Goal: Task Accomplishment & Management: Complete application form

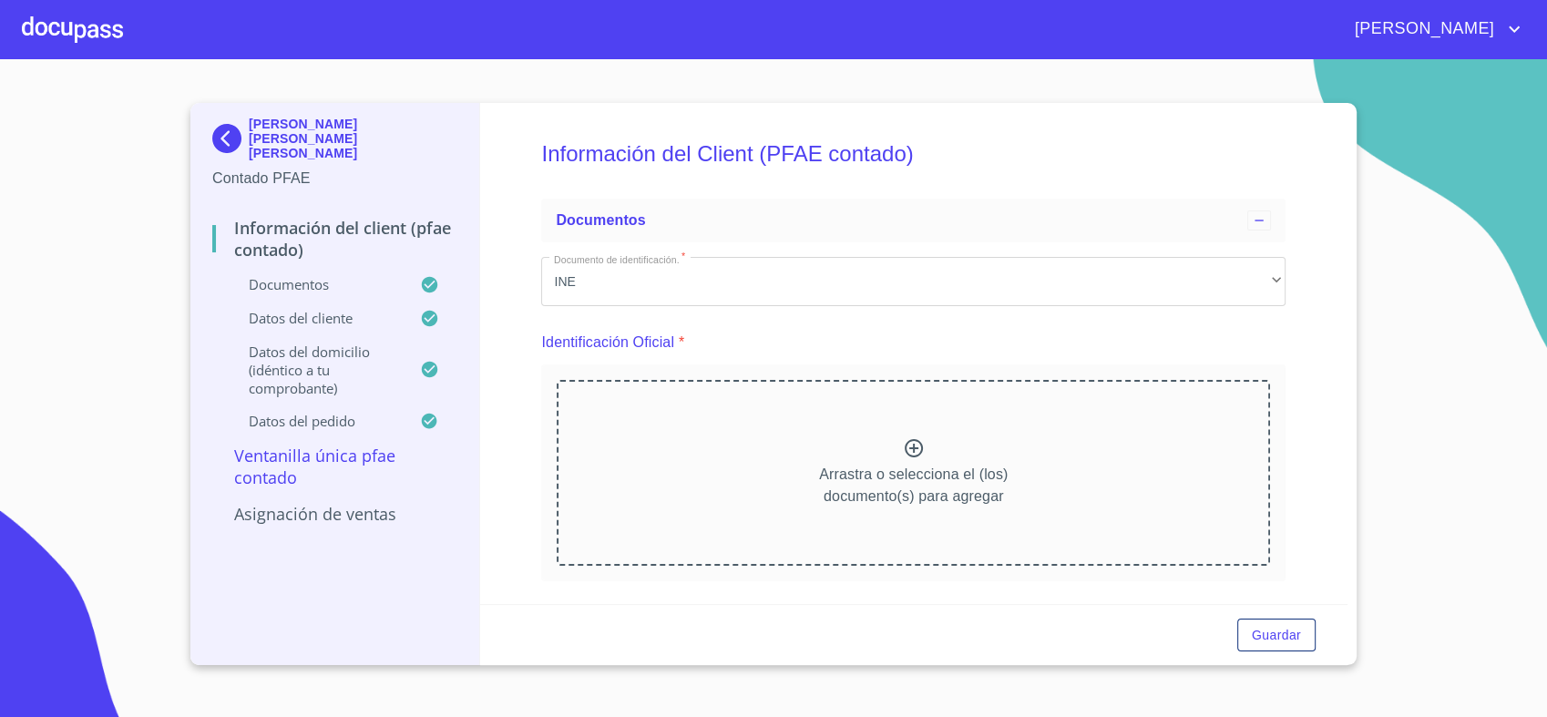
click at [77, 26] on div at bounding box center [72, 29] width 101 height 58
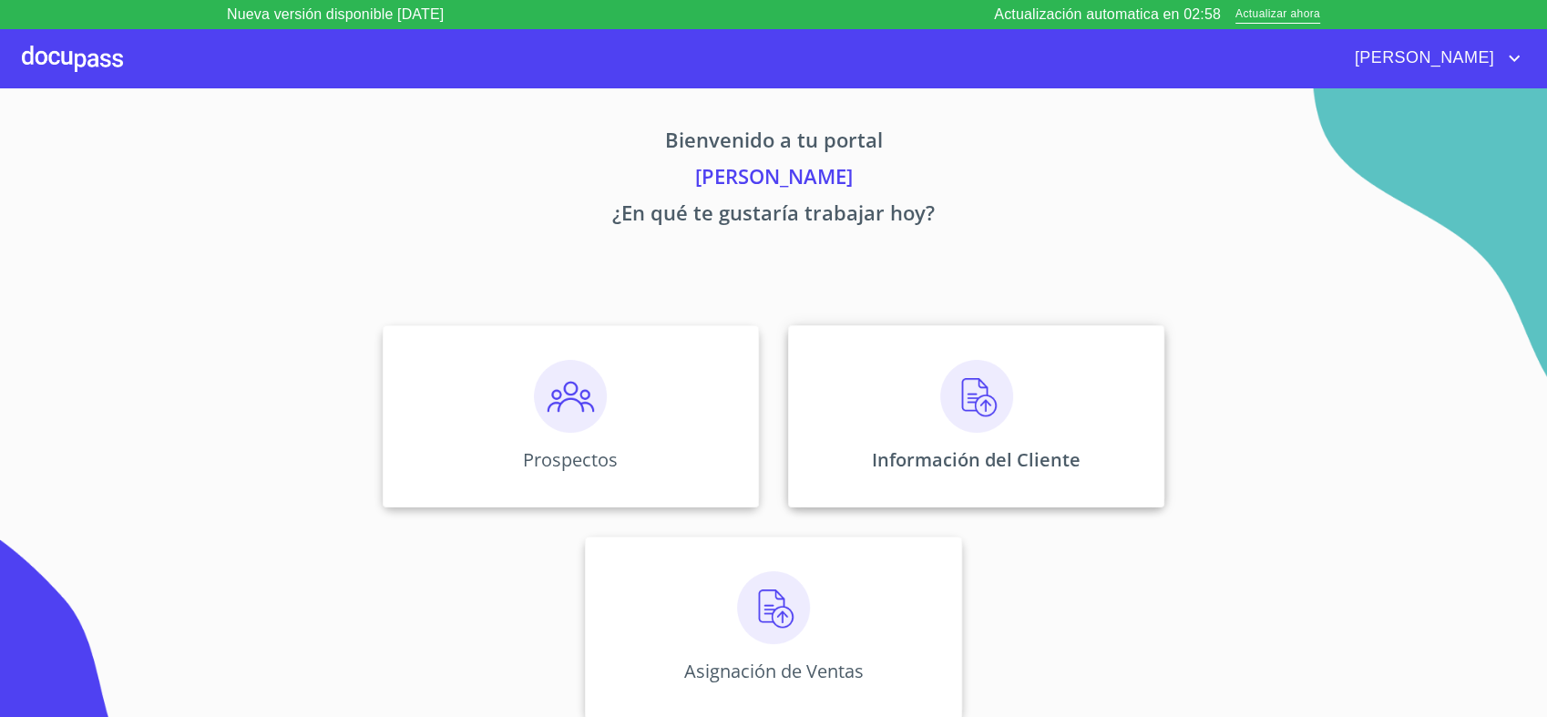
click at [873, 410] on div "Información del Cliente" at bounding box center [976, 416] width 376 height 182
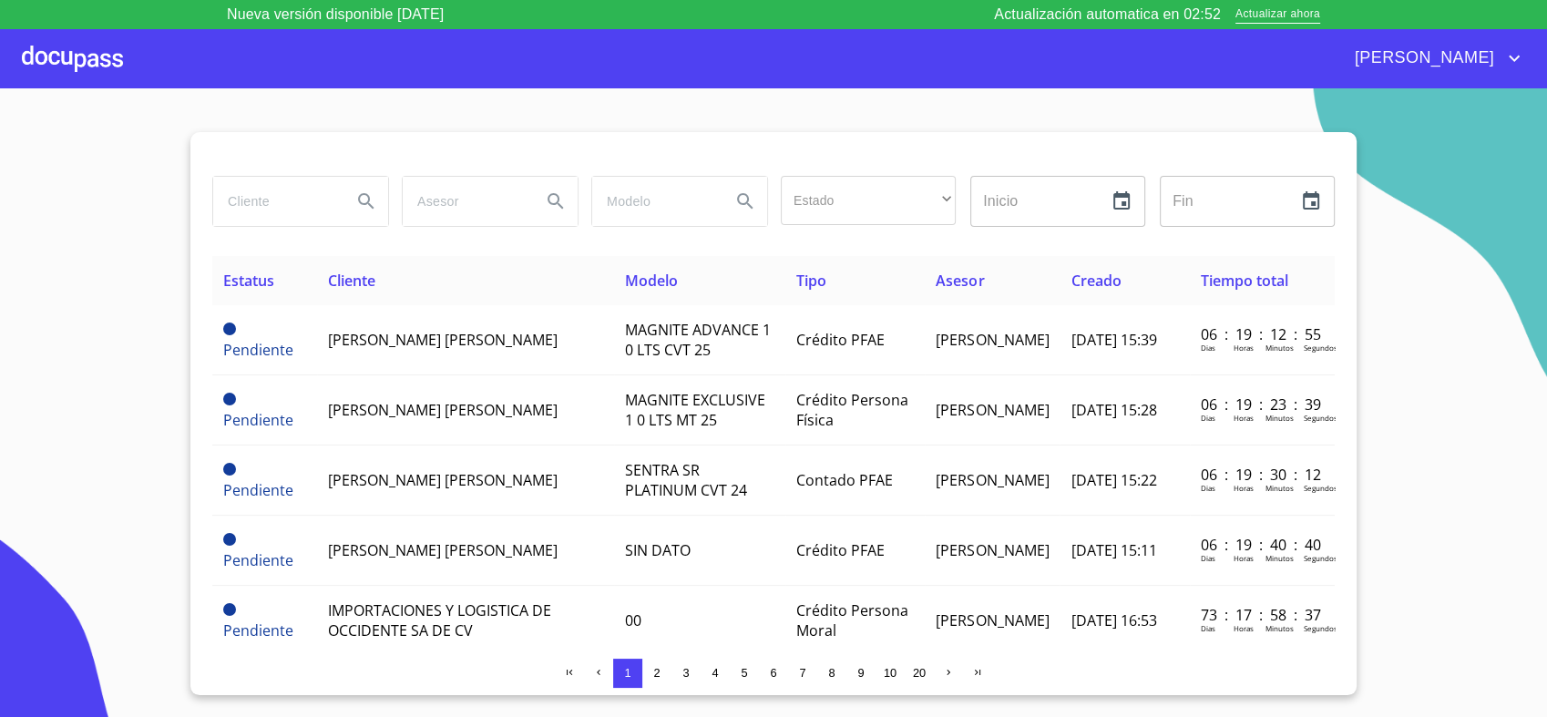
click at [316, 205] on input "search" at bounding box center [275, 201] width 124 height 49
type input "[PERSON_NAME] [PERSON_NAME]"
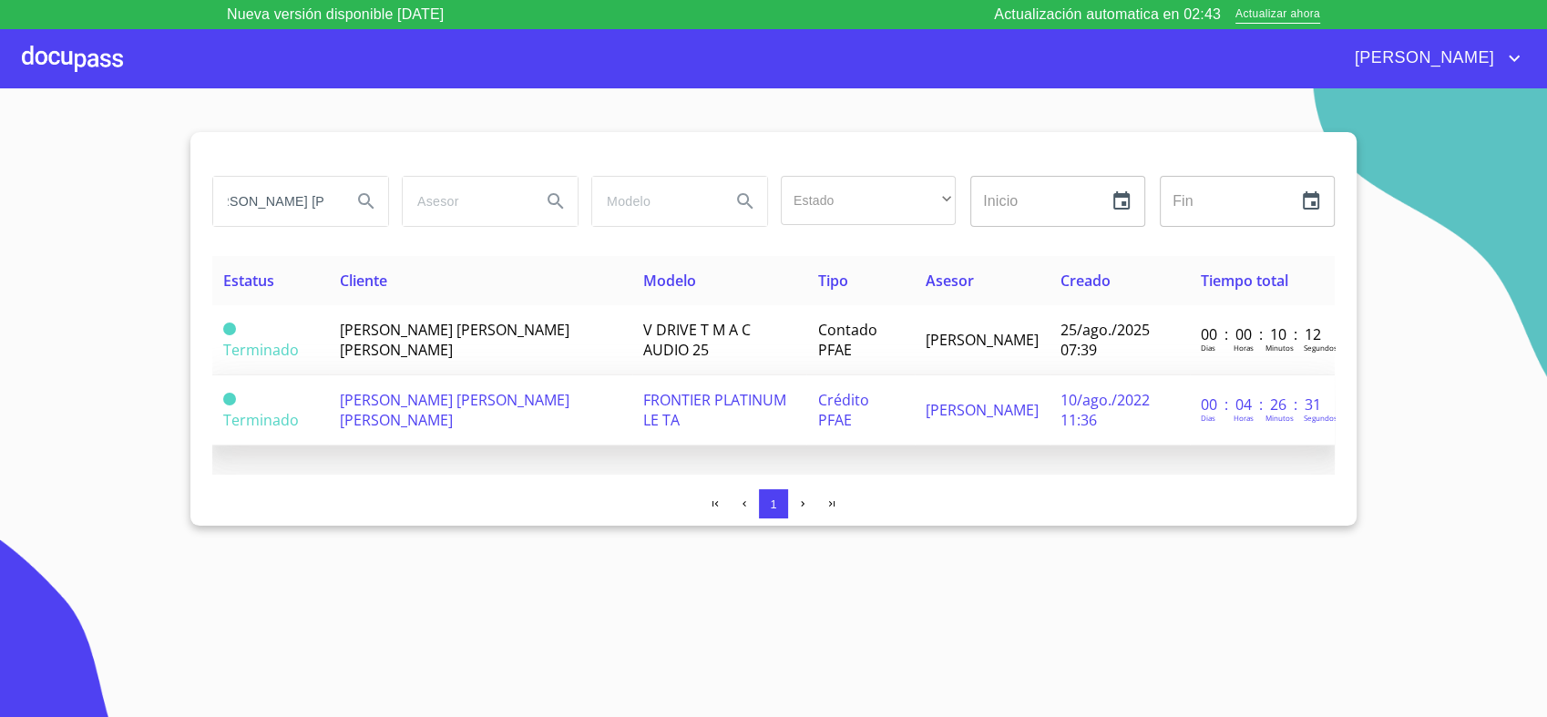
scroll to position [0, 0]
click at [520, 401] on span "[PERSON_NAME] [PERSON_NAME] [PERSON_NAME]" at bounding box center [455, 410] width 230 height 40
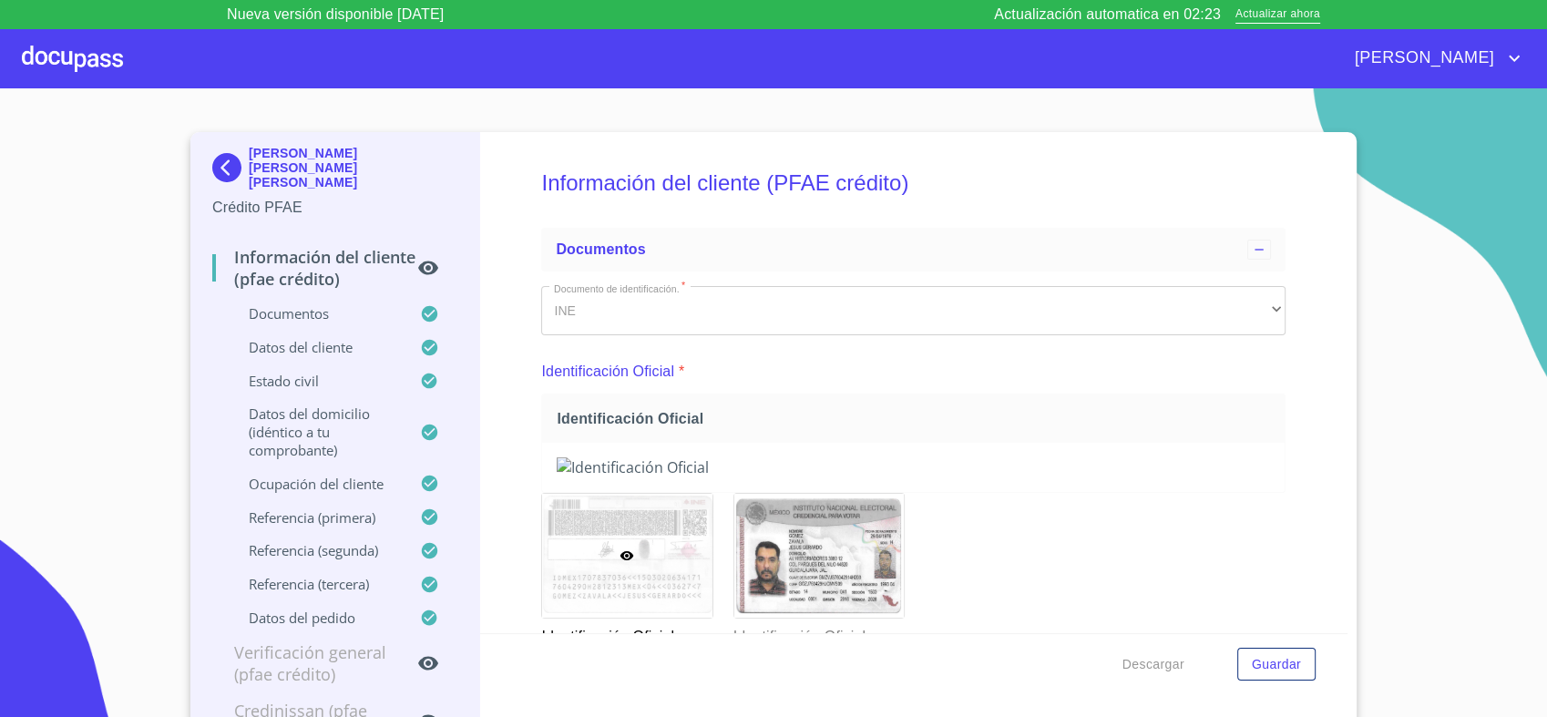
click at [1114, 457] on img at bounding box center [913, 467] width 713 height 20
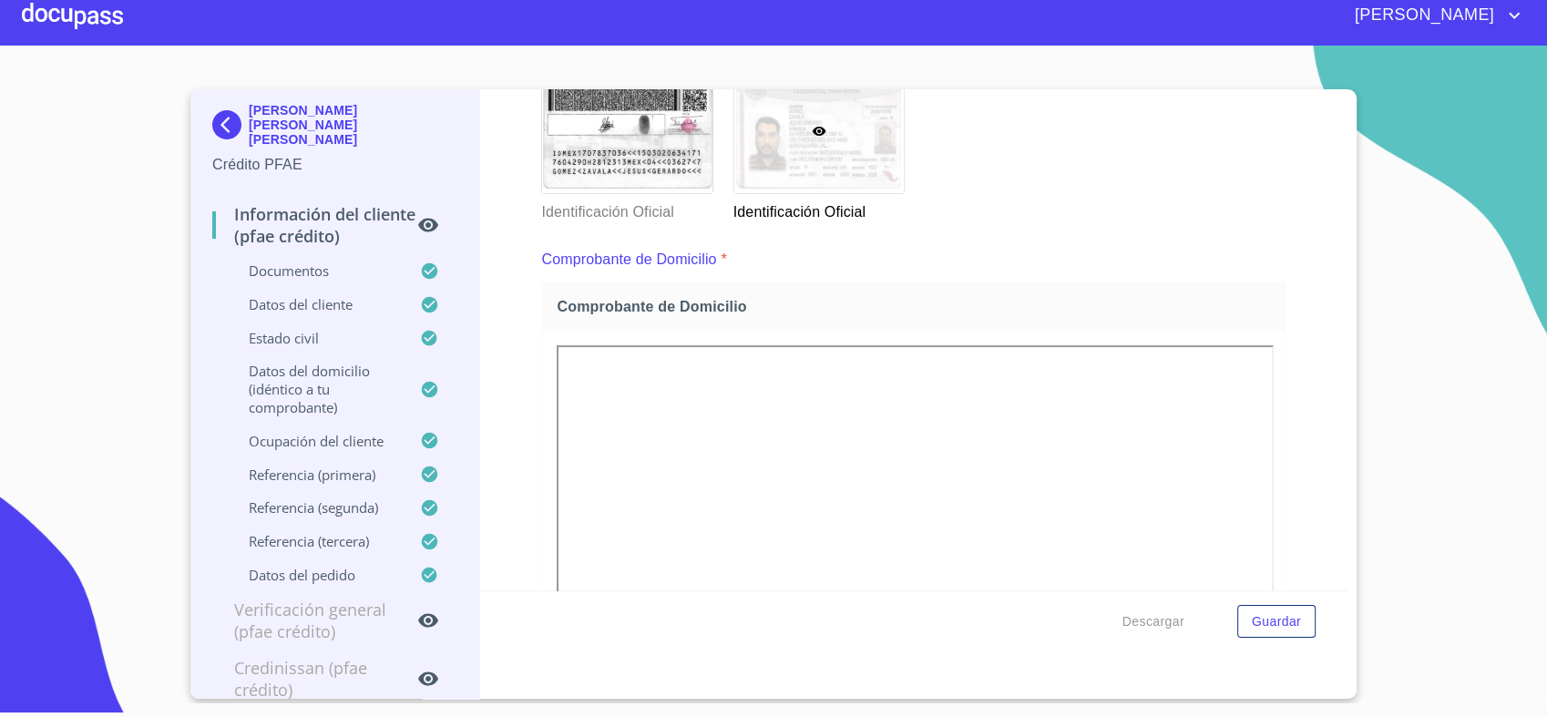
scroll to position [383, 0]
click at [944, 52] on img at bounding box center [913, 42] width 713 height 20
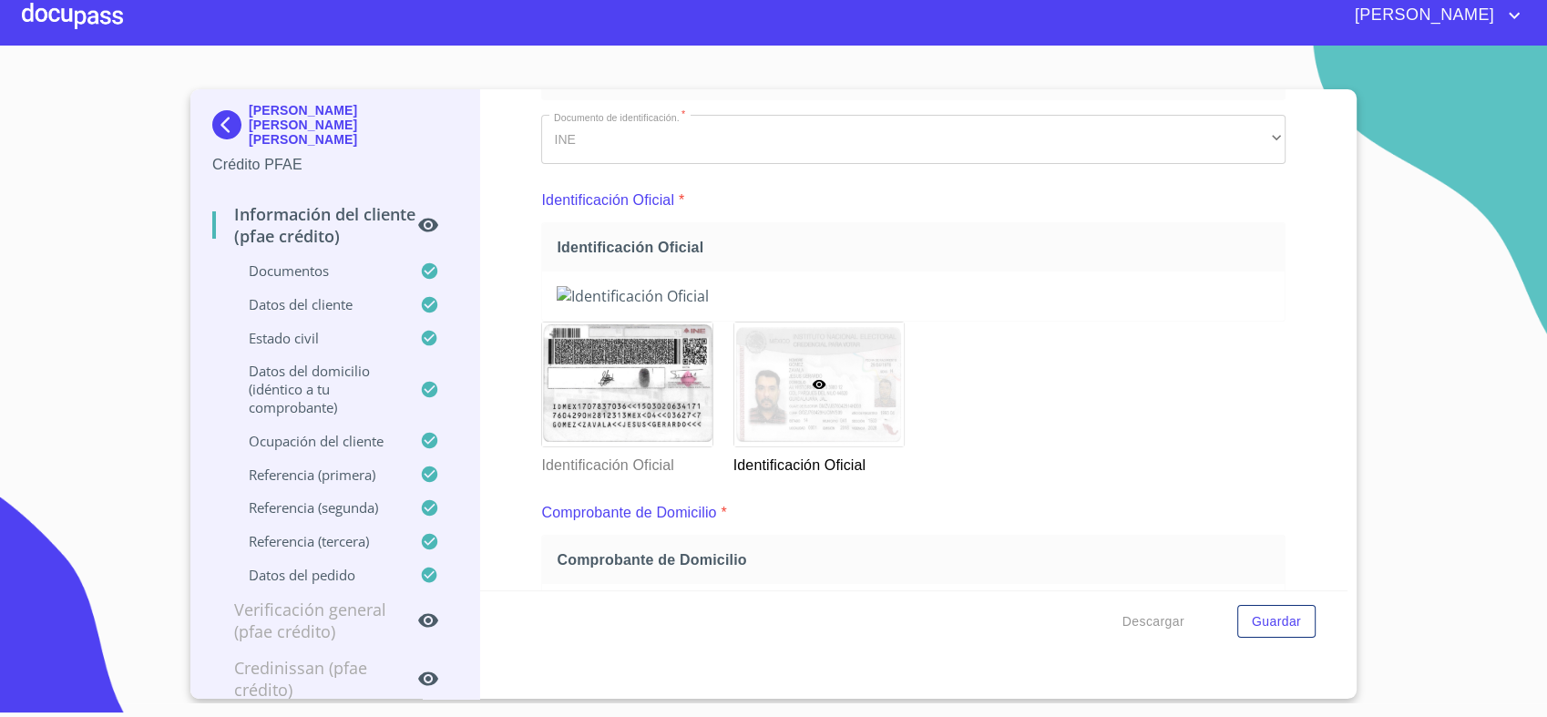
scroll to position [122, 0]
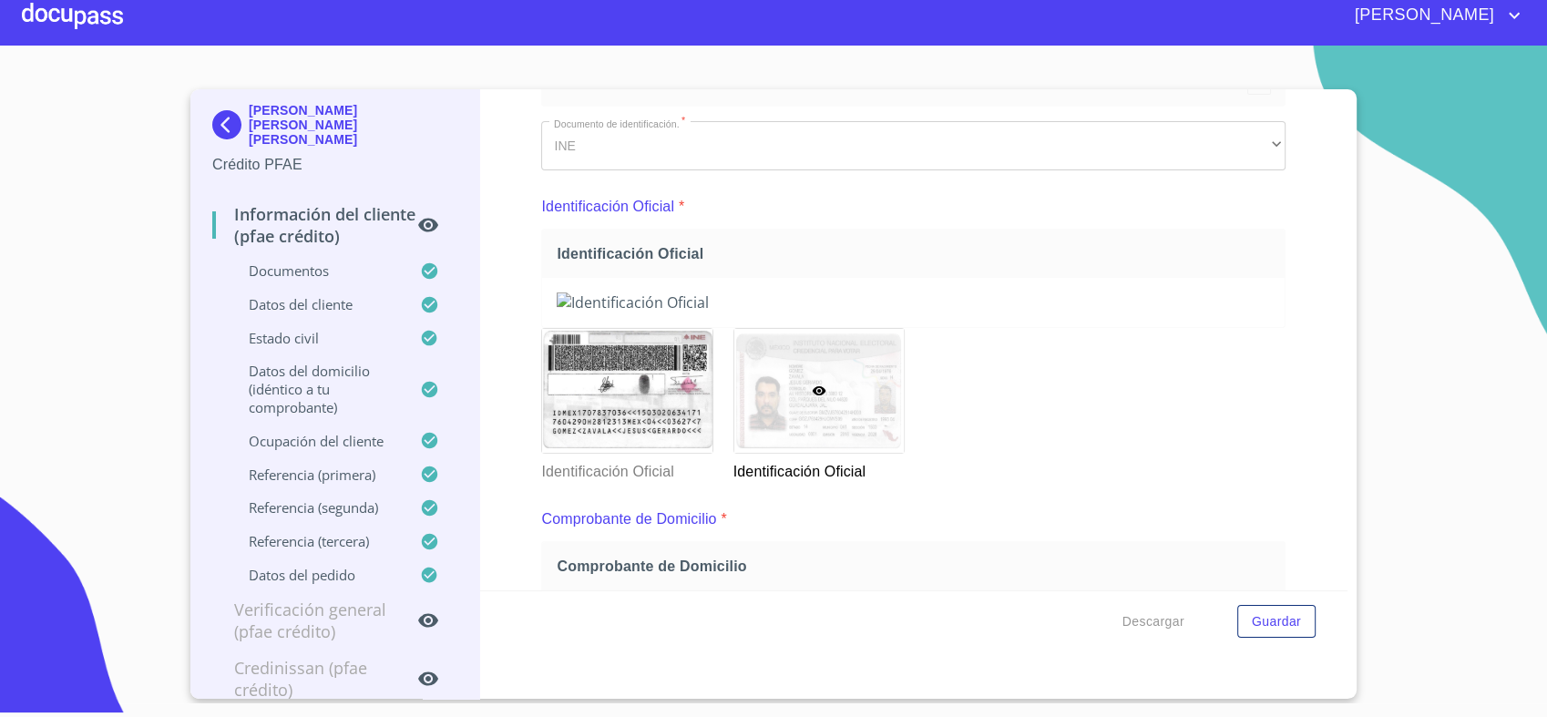
click at [1250, 149] on div "INE" at bounding box center [913, 145] width 744 height 49
click at [1264, 142] on div "INE" at bounding box center [913, 145] width 744 height 49
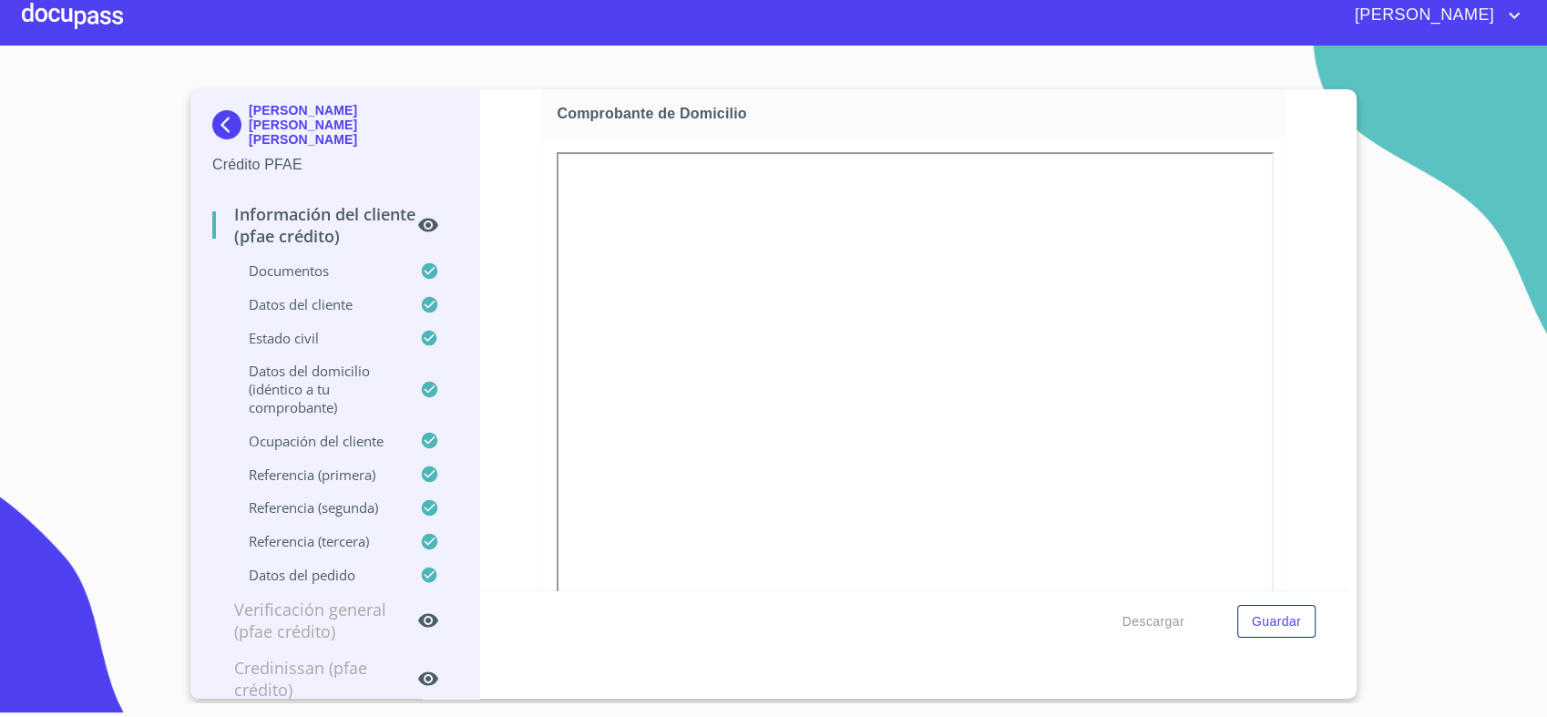
scroll to position [621, 0]
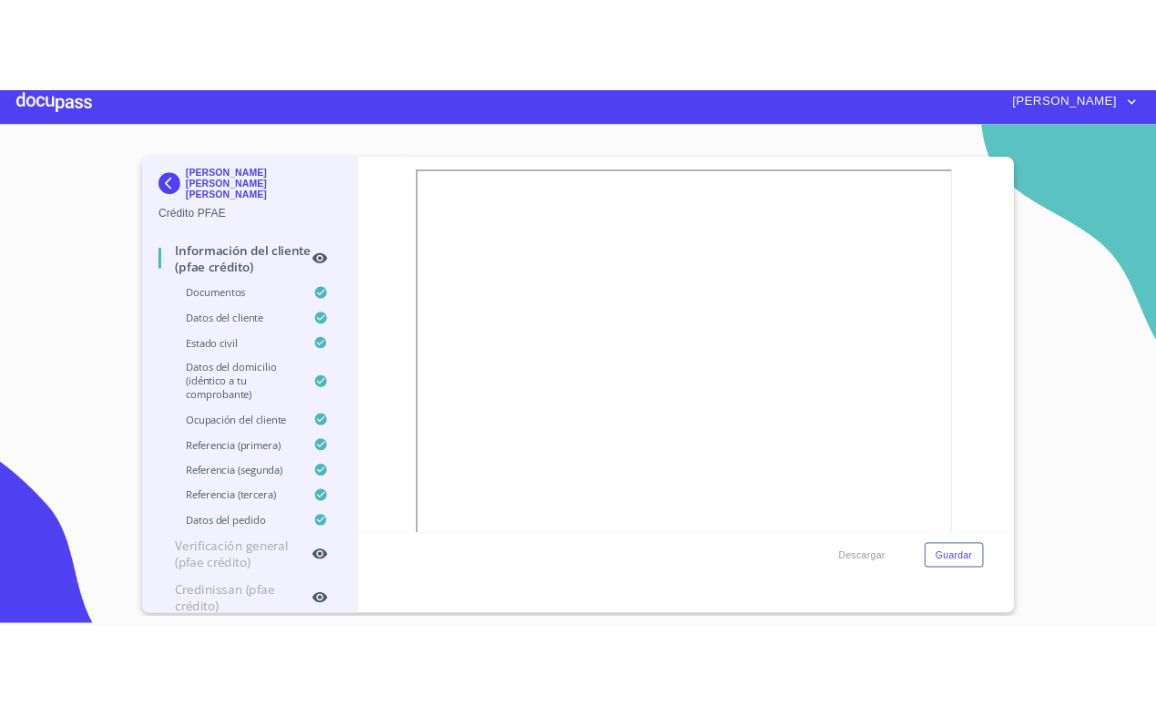
scroll to position [569, 0]
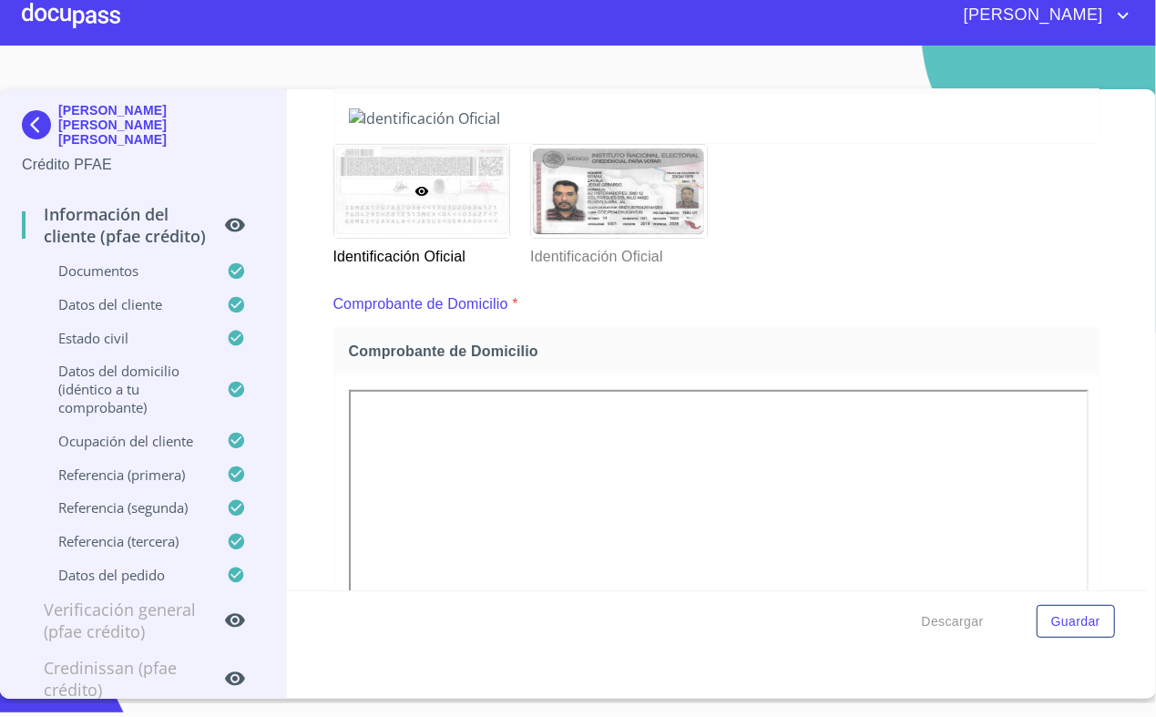
scroll to position [306, 0]
